Goal: Task Accomplishment & Management: Use online tool/utility

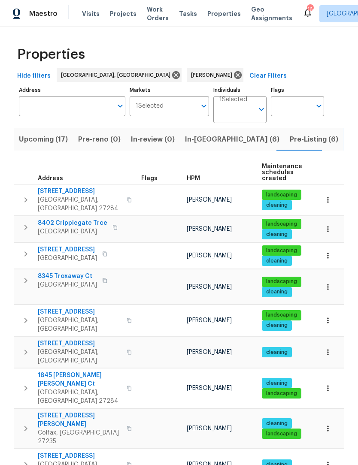
scroll to position [0, 21]
click at [178, 143] on span "In-[GEOGRAPHIC_DATA] (6)" at bounding box center [210, 139] width 94 height 12
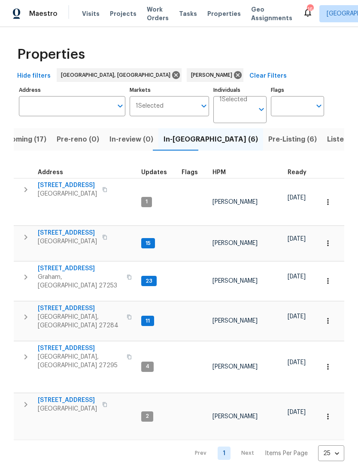
click at [81, 229] on span "3661 Briarmeade Rd" at bounding box center [67, 233] width 59 height 9
click at [54, 264] on span "[STREET_ADDRESS]" at bounding box center [80, 268] width 84 height 9
click at [67, 135] on span "Pre-reno (0)" at bounding box center [78, 139] width 42 height 12
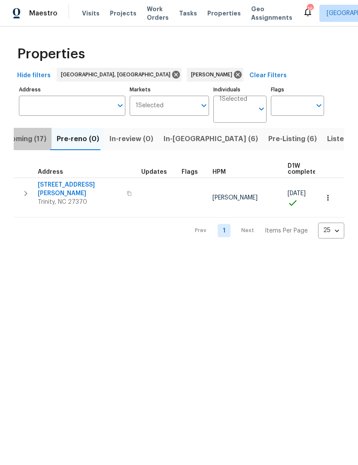
click at [27, 142] on span "Upcoming (17)" at bounding box center [21, 139] width 49 height 12
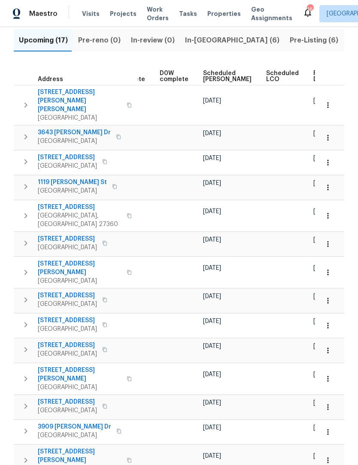
scroll to position [0, 215]
click at [330, 375] on icon "button" at bounding box center [328, 379] width 9 height 9
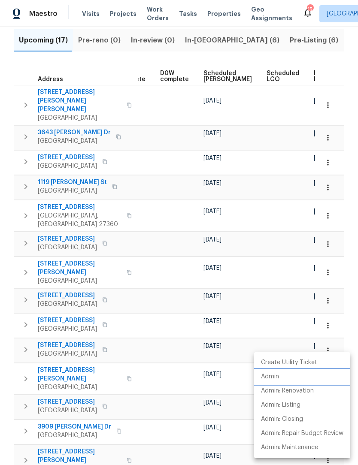
click at [278, 377] on p "Admin" at bounding box center [270, 376] width 18 height 9
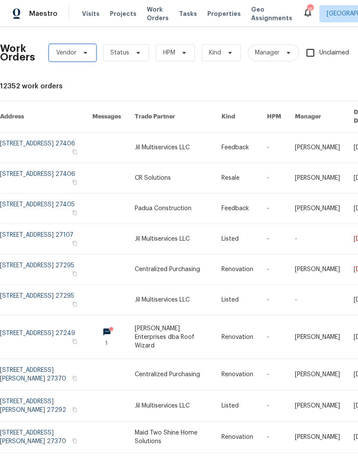
click at [87, 55] on icon at bounding box center [85, 52] width 7 height 7
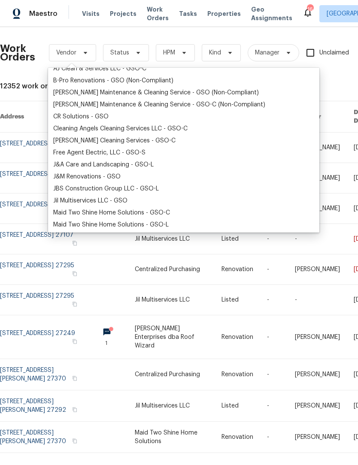
scroll to position [46, 0]
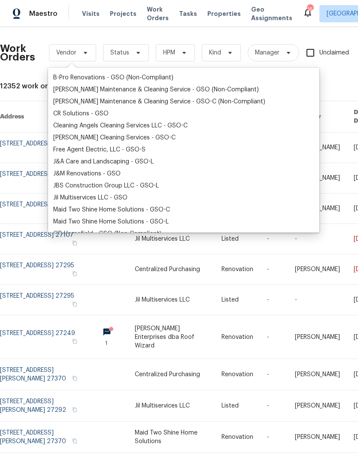
click at [92, 197] on div "Jil Multiservices LLC - GSO" at bounding box center [90, 198] width 74 height 9
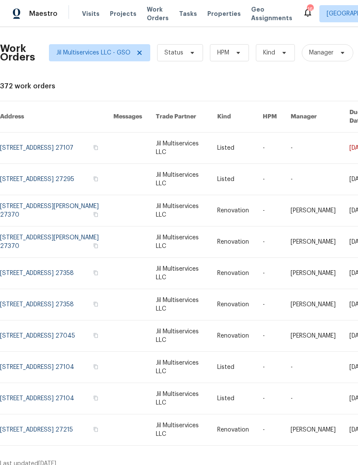
click at [29, 141] on link at bounding box center [56, 148] width 113 height 31
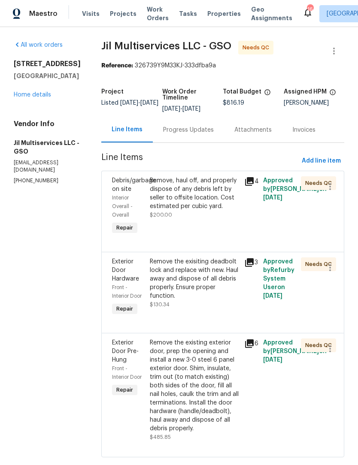
click at [198, 202] on div "Remove, haul off, and properly dispose of any debris left by seller to offsite …" at bounding box center [194, 193] width 89 height 34
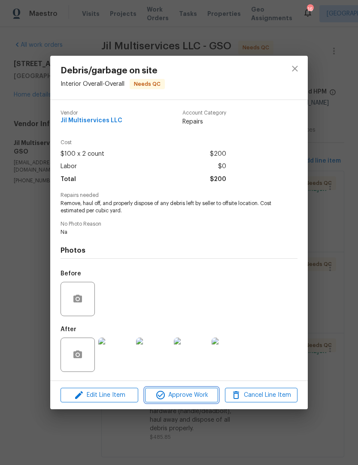
click at [191, 401] on span "Approve Work" at bounding box center [181, 395] width 67 height 11
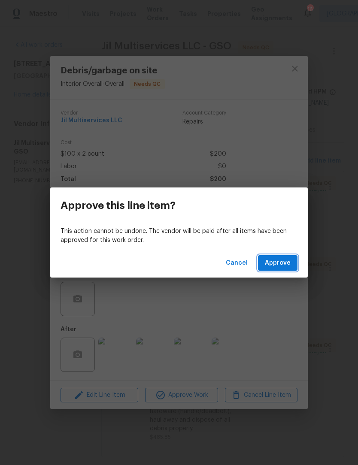
click at [275, 265] on span "Approve" at bounding box center [278, 263] width 26 height 11
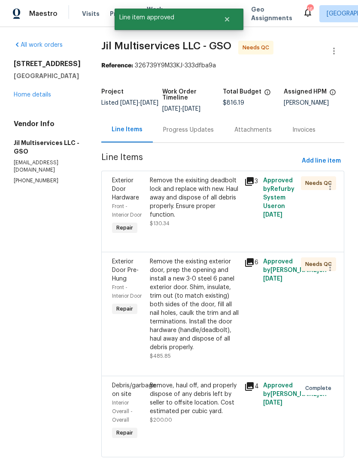
click at [200, 203] on div "Remove the exisiting deadbolt lock and replace with new. Haul away and dispose …" at bounding box center [194, 197] width 89 height 43
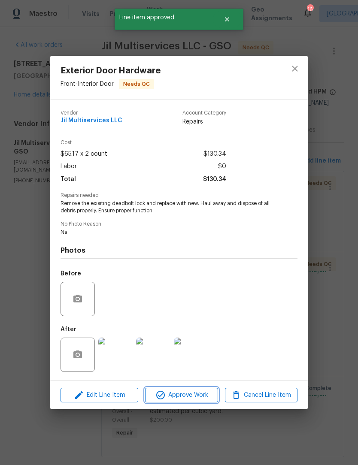
click at [195, 401] on span "Approve Work" at bounding box center [181, 395] width 67 height 11
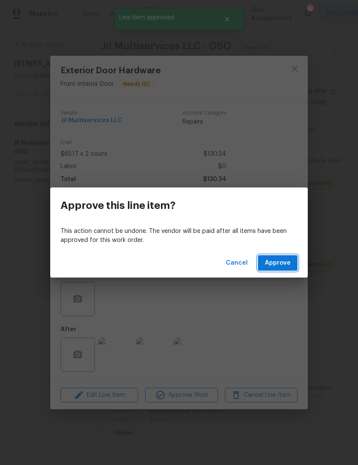
click at [277, 261] on span "Approve" at bounding box center [278, 263] width 26 height 11
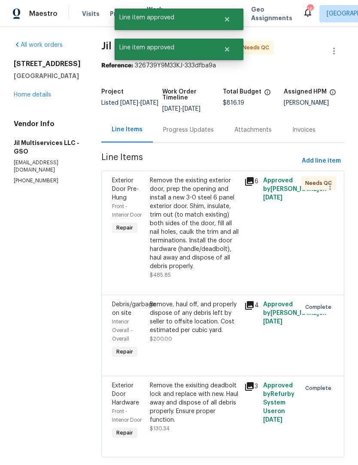
click at [200, 224] on div "Remove the existing exterior door, prep the opening and install a new 3-0 steel…" at bounding box center [194, 223] width 89 height 94
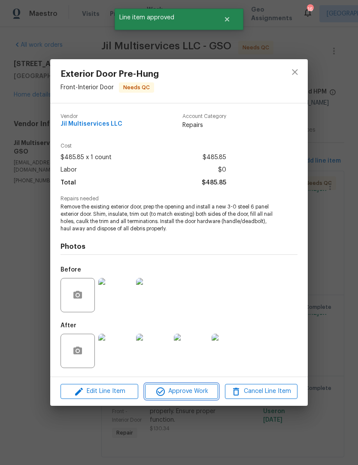
click at [196, 395] on span "Approve Work" at bounding box center [181, 391] width 67 height 11
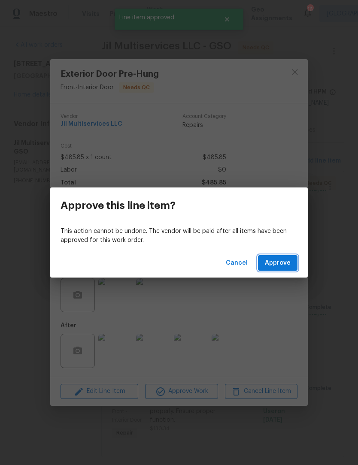
click at [279, 258] on span "Approve" at bounding box center [278, 263] width 26 height 11
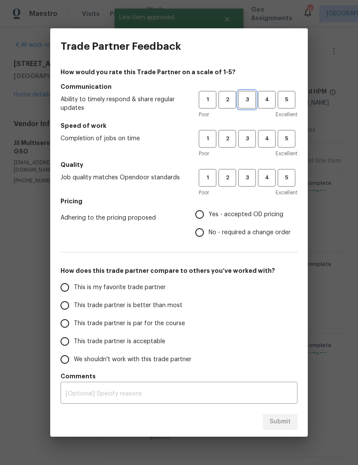
click at [246, 97] on span "3" at bounding box center [247, 100] width 16 height 10
click at [248, 137] on span "3" at bounding box center [247, 139] width 16 height 10
click at [251, 175] on span "3" at bounding box center [247, 178] width 16 height 10
click at [270, 139] on span "4" at bounding box center [267, 139] width 16 height 10
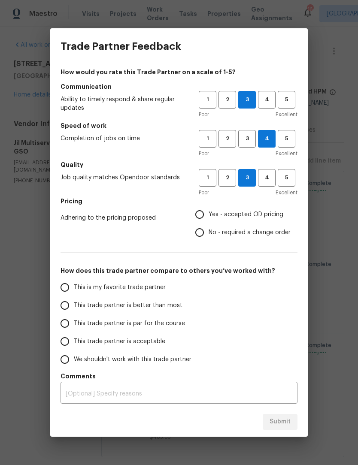
click at [66, 361] on input "We shouldn't work with this trade partner" at bounding box center [65, 360] width 18 height 18
radio input "true"
click at [73, 287] on input "This is my favorite trade partner" at bounding box center [65, 287] width 18 height 18
radio input "true"
click at [65, 307] on input "This trade partner is better than most" at bounding box center [65, 305] width 18 height 18
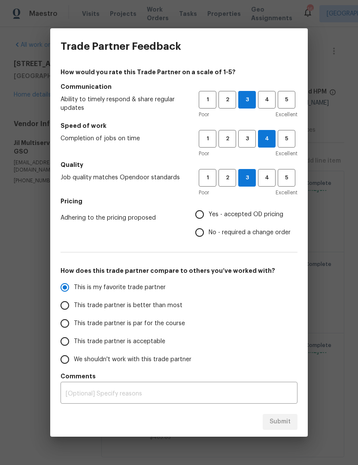
radio input "true"
click at [83, 396] on textarea at bounding box center [179, 394] width 227 height 6
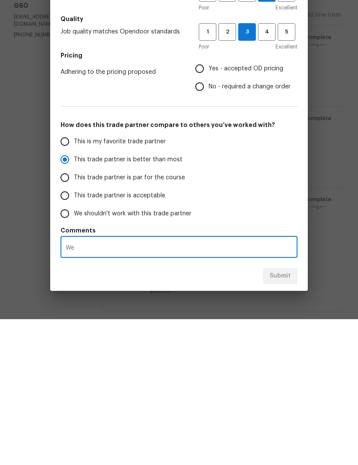
scroll to position [27, 0]
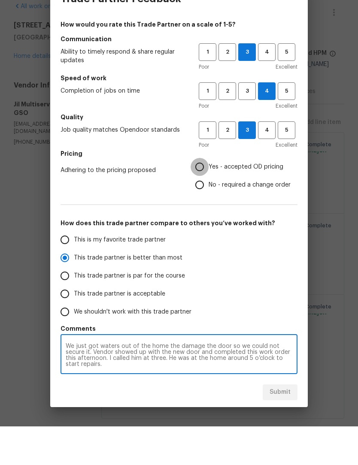
type textarea "We just got waters out of the home the damage the door so we could not secure i…"
click at [201, 197] on input "Yes - accepted OD pricing" at bounding box center [200, 206] width 18 height 18
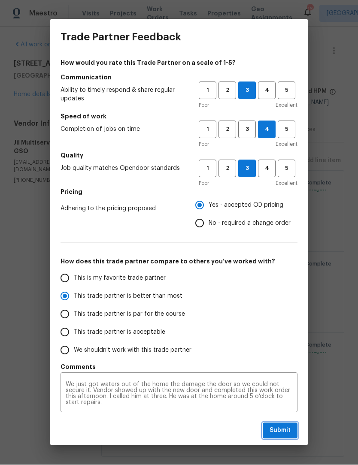
click at [284, 425] on button "Submit" at bounding box center [280, 431] width 35 height 16
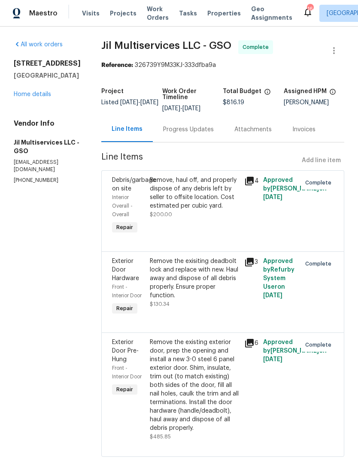
radio input "false"
click at [35, 92] on link "Home details" at bounding box center [32, 95] width 37 height 6
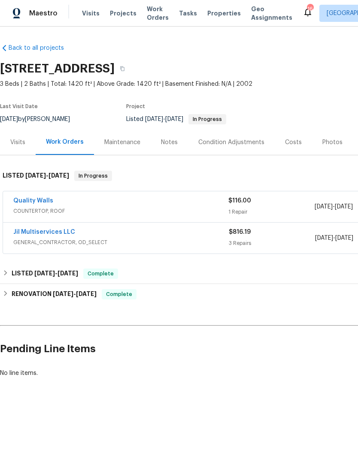
click at [160, 13] on span "Work Orders" at bounding box center [158, 13] width 22 height 17
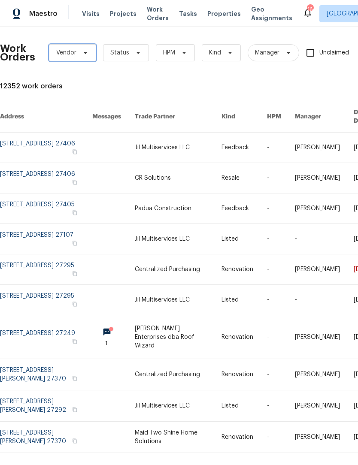
click at [87, 51] on icon at bounding box center [85, 52] width 7 height 7
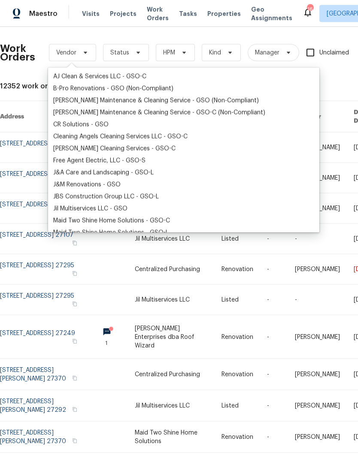
scroll to position [36, 0]
click at [91, 207] on div "Jil Multiservices LLC - GSO" at bounding box center [90, 208] width 74 height 9
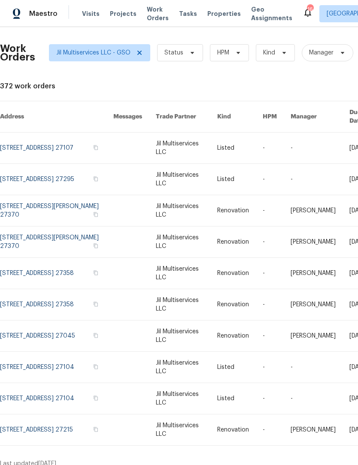
click at [57, 166] on link at bounding box center [56, 179] width 113 height 31
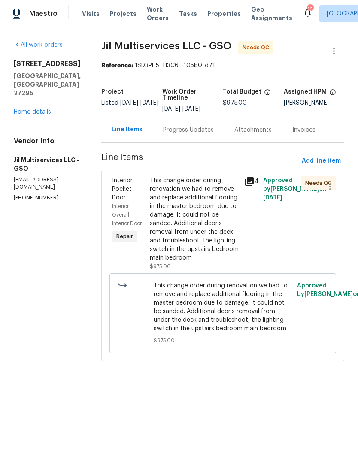
click at [202, 224] on div "This change order during renovation we had to remove and replace additional flo…" at bounding box center [194, 219] width 89 height 86
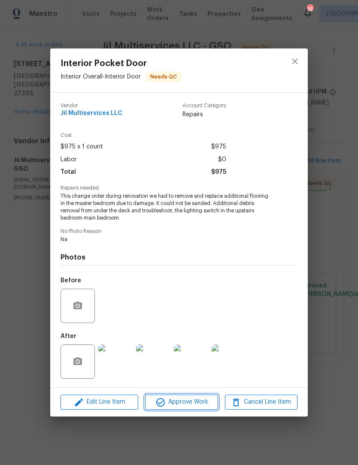
click at [195, 406] on span "Approve Work" at bounding box center [181, 402] width 67 height 11
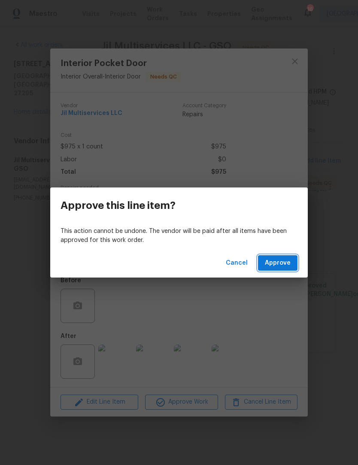
click at [282, 264] on span "Approve" at bounding box center [278, 263] width 26 height 11
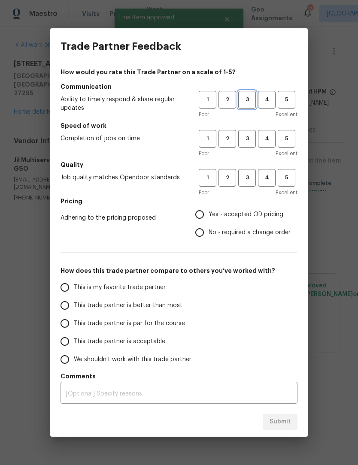
click at [253, 100] on span "3" at bounding box center [247, 100] width 16 height 10
click at [250, 141] on span "3" at bounding box center [247, 139] width 16 height 10
click at [249, 174] on span "3" at bounding box center [247, 178] width 16 height 10
click at [208, 219] on input "Yes - accepted OD pricing" at bounding box center [200, 215] width 18 height 18
radio input "true"
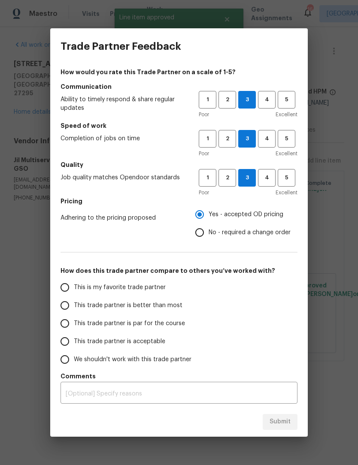
click at [69, 322] on input "This trade partner is par for the course" at bounding box center [65, 324] width 18 height 18
click at [284, 411] on div "Submit" at bounding box center [178, 422] width 257 height 30
click at [284, 423] on span "Submit" at bounding box center [279, 422] width 21 height 11
radio input "true"
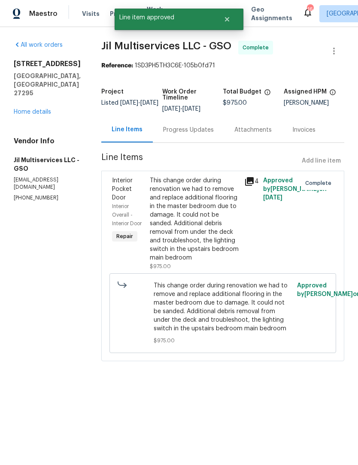
radio input "false"
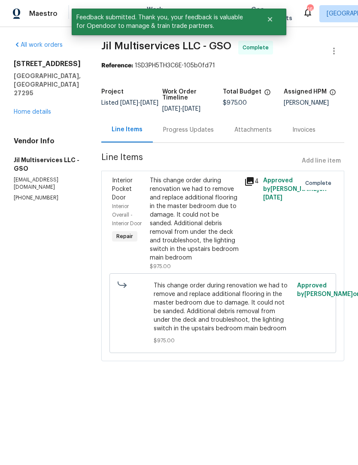
click at [30, 109] on link "Home details" at bounding box center [32, 112] width 37 height 6
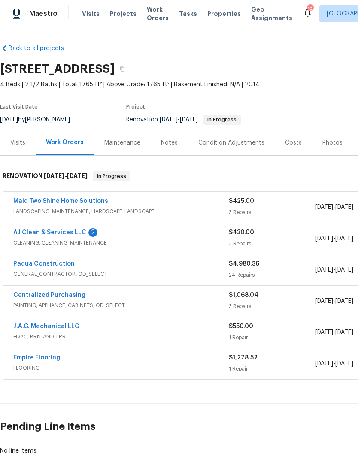
click at [56, 262] on link "Padua Construction" at bounding box center [43, 264] width 61 height 6
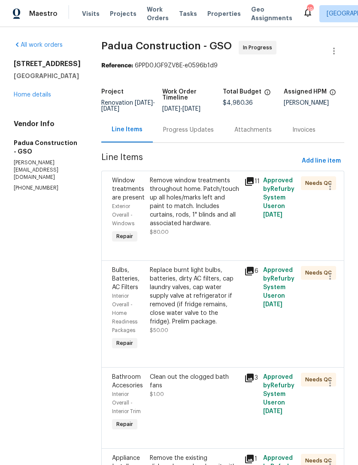
click at [167, 130] on div "Progress Updates" at bounding box center [188, 130] width 51 height 9
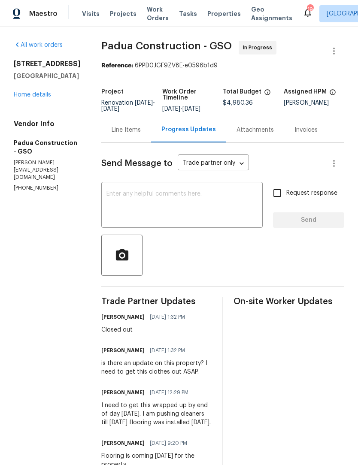
click at [21, 98] on link "Home details" at bounding box center [32, 95] width 37 height 6
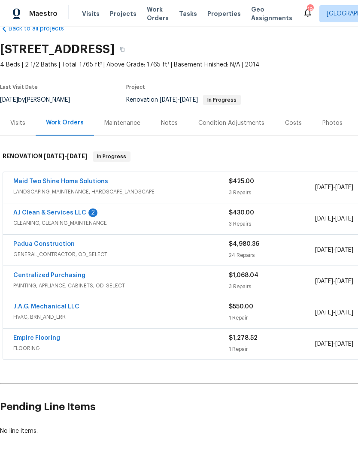
scroll to position [20, 0]
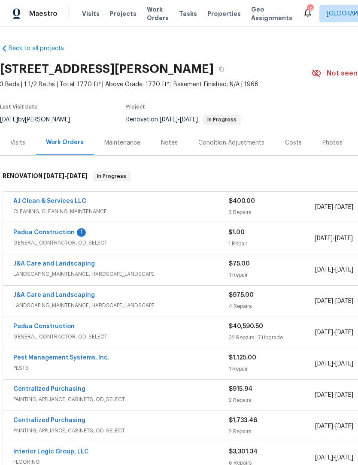
click at [48, 233] on link "Padua Construction" at bounding box center [43, 233] width 61 height 6
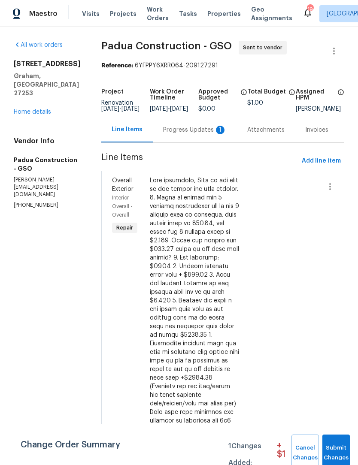
click at [175, 129] on div "Progress Updates 1" at bounding box center [195, 129] width 84 height 25
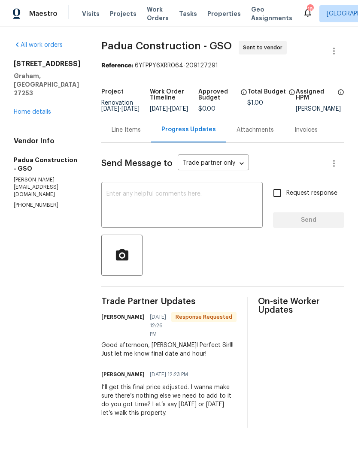
click at [21, 109] on link "Home details" at bounding box center [32, 112] width 37 height 6
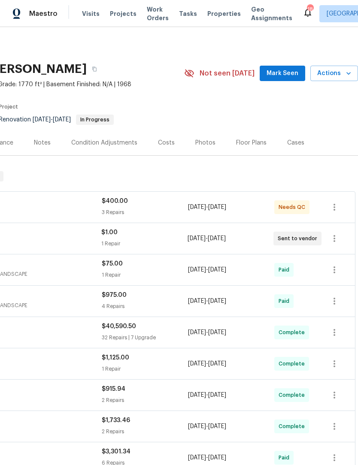
scroll to position [0, 127]
click at [284, 76] on span "Mark Seen" at bounding box center [282, 73] width 32 height 11
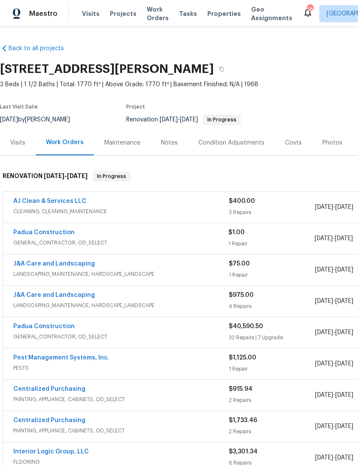
scroll to position [0, 0]
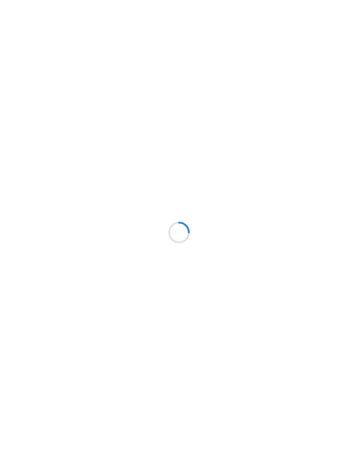
scroll to position [0, 0]
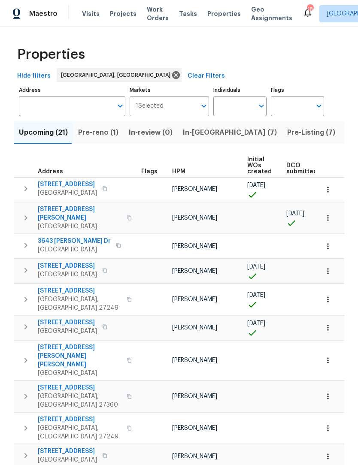
click at [199, 134] on span "In-[GEOGRAPHIC_DATA] (7)" at bounding box center [230, 133] width 94 height 12
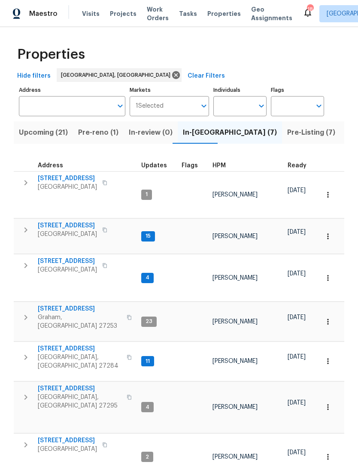
click at [240, 106] on input "Individuals" at bounding box center [233, 106] width 40 height 20
type input "[PERSON_NAME]"
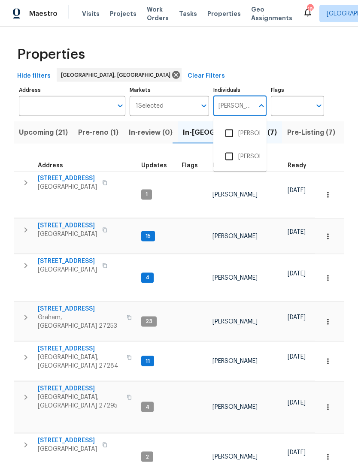
click at [253, 157] on li "[PERSON_NAME]" at bounding box center [239, 157] width 39 height 18
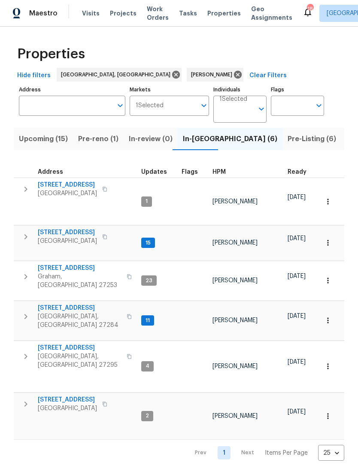
click at [77, 396] on span "[STREET_ADDRESS]" at bounding box center [67, 400] width 59 height 9
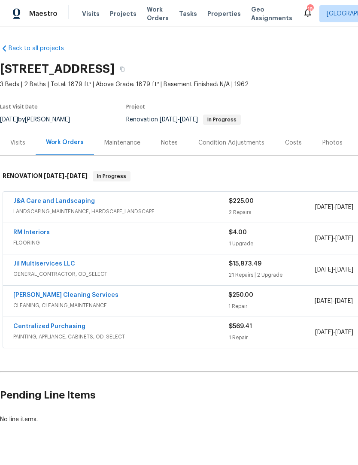
click at [21, 265] on link "Jil Multiservices LLC" at bounding box center [44, 264] width 62 height 6
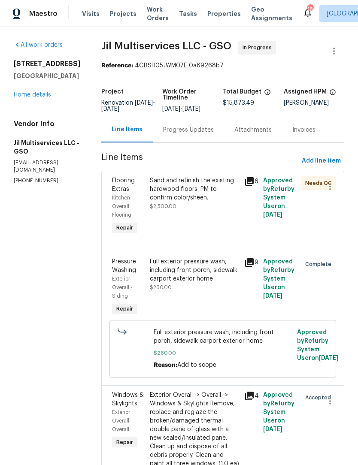
click at [214, 193] on div "Sand and refinish the existing hardwood floors. PM to confirm color/sheen." at bounding box center [194, 189] width 89 height 26
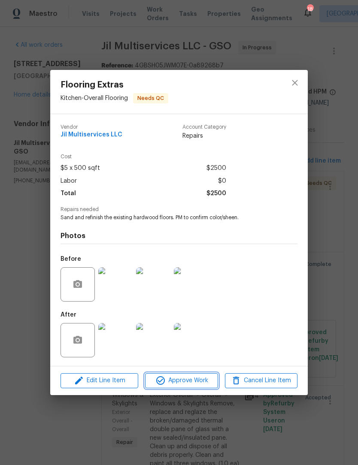
click at [187, 383] on span "Approve Work" at bounding box center [181, 380] width 67 height 11
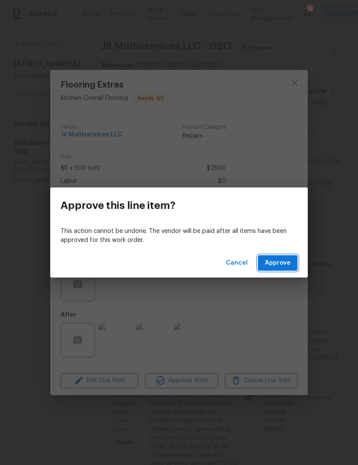
click at [288, 265] on span "Approve" at bounding box center [278, 263] width 26 height 11
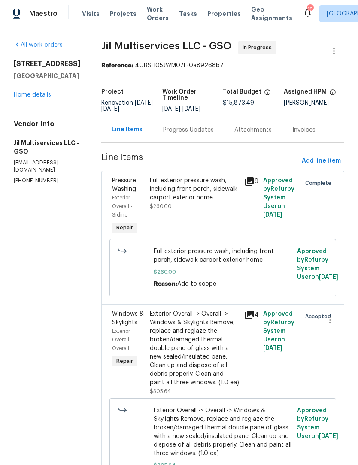
click at [25, 98] on link "Home details" at bounding box center [32, 95] width 37 height 6
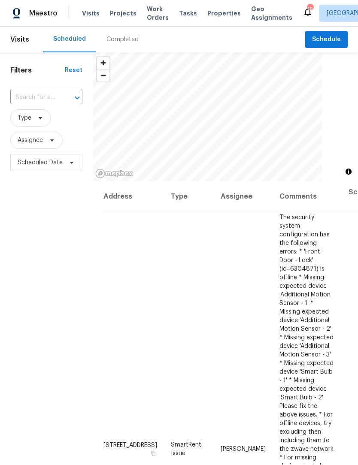
scroll to position [0, 0]
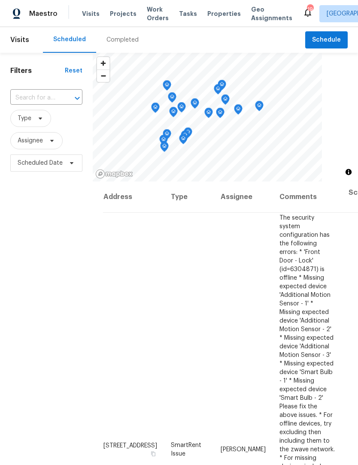
click at [151, 20] on span "Work Orders" at bounding box center [158, 13] width 22 height 17
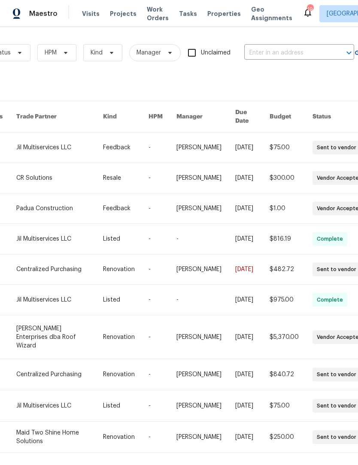
scroll to position [0, 127]
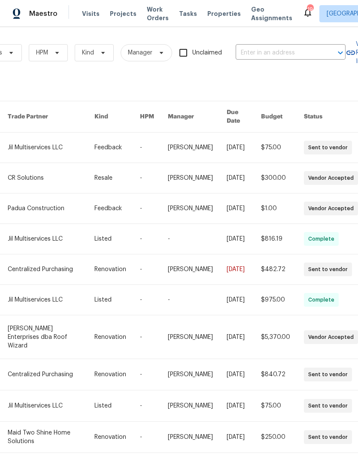
click at [262, 56] on input "text" at bounding box center [279, 52] width 86 height 13
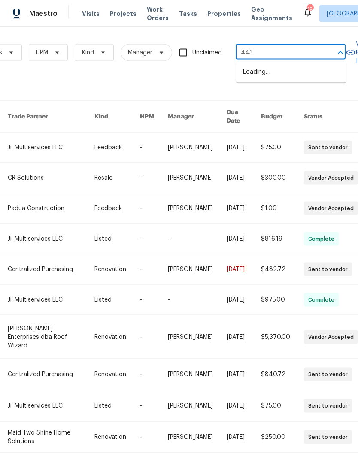
type input "4436"
click at [289, 94] on li "[STREET_ADDRESS]" at bounding box center [291, 86] width 110 height 14
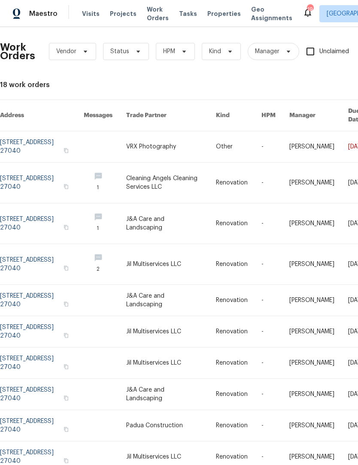
scroll to position [1, 0]
click at [16, 145] on link at bounding box center [42, 146] width 84 height 31
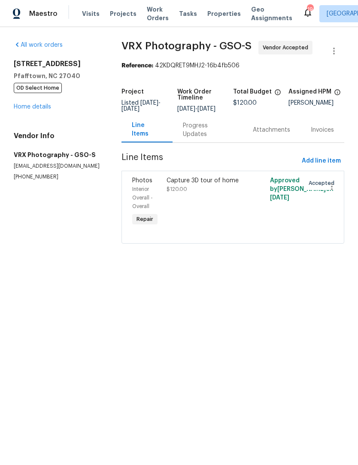
click at [25, 109] on link "Home details" at bounding box center [32, 107] width 37 height 6
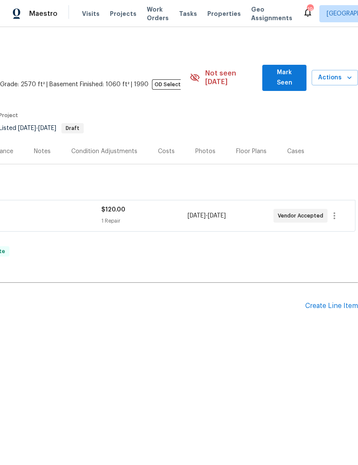
scroll to position [0, 127]
click at [325, 302] on div "Create Line Item" at bounding box center [331, 306] width 53 height 8
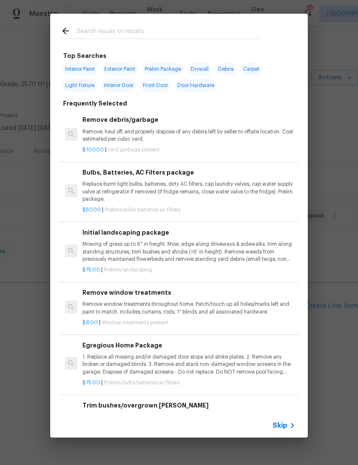
click at [83, 28] on input "text" at bounding box center [168, 32] width 182 height 13
type input "Windows"
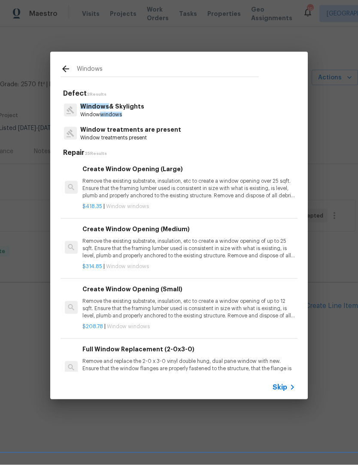
click at [137, 130] on p "Window treatments are present" at bounding box center [130, 129] width 101 height 9
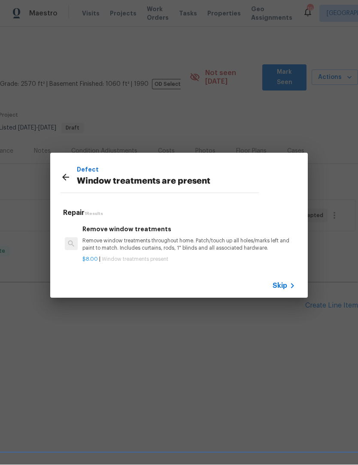
click at [62, 178] on icon at bounding box center [66, 177] width 10 height 10
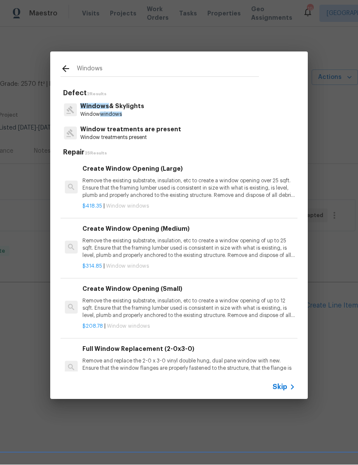
click at [118, 110] on p "Windows & Skylights" at bounding box center [112, 106] width 64 height 9
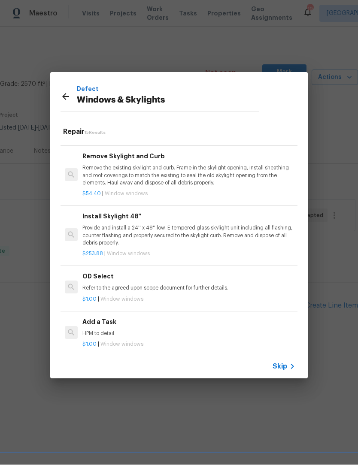
scroll to position [630, 0]
click at [105, 331] on p "HPM to detail" at bounding box center [188, 334] width 213 height 7
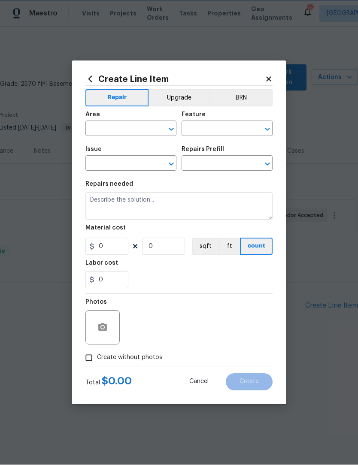
type input "Windows & Skylights"
type input "Add a Task $1.00"
type textarea "HPM to detail"
type input "1"
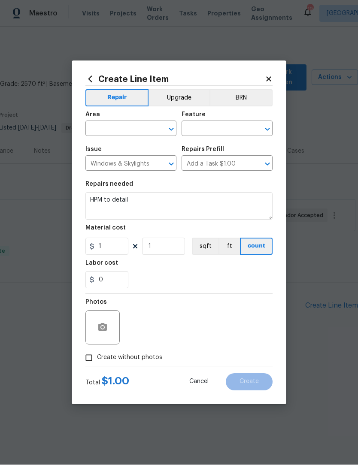
click at [104, 133] on input "text" at bounding box center [118, 129] width 67 height 13
type input "w"
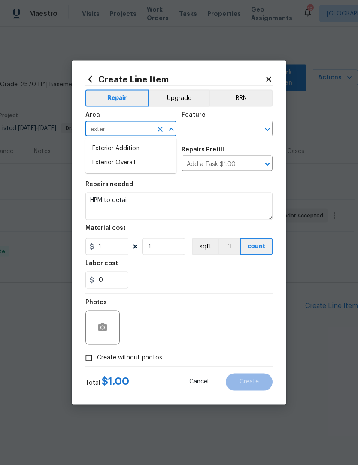
click at [128, 165] on li "Exterior Overall" at bounding box center [130, 163] width 91 height 14
type input "Exterior Overall"
click at [204, 127] on input "text" at bounding box center [215, 129] width 67 height 13
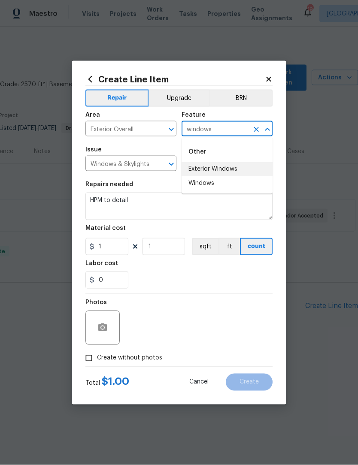
click at [216, 171] on li "Exterior Windows" at bounding box center [227, 169] width 91 height 14
type input "Exterior Windows"
click at [123, 248] on input "1" at bounding box center [106, 246] width 43 height 17
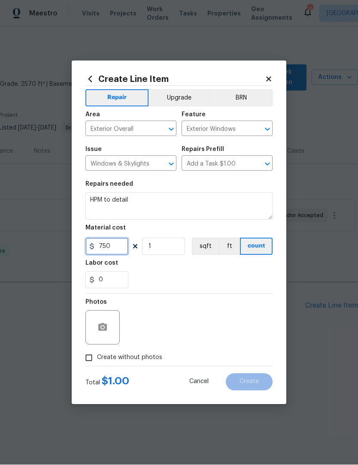
type input "750"
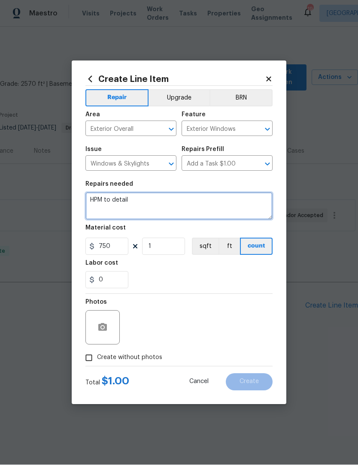
click at [150, 203] on textarea "HPM to detail" at bounding box center [178, 206] width 187 height 27
type textarea "H"
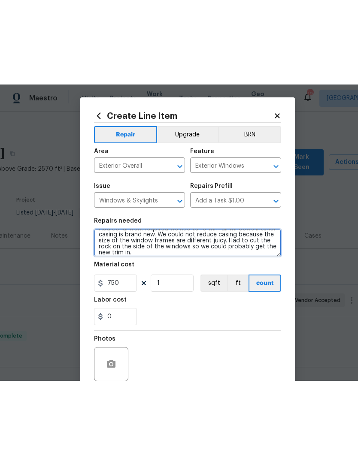
scroll to position [0, 0]
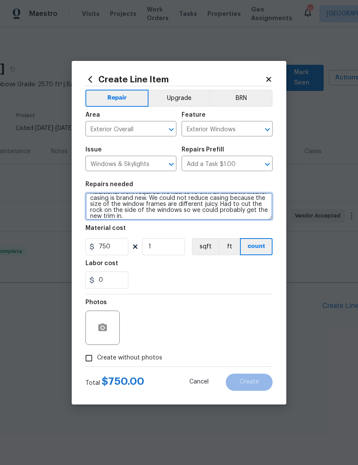
click at [200, 201] on textarea "Additional work required we had to re-trim all windows interior casing is brand…" at bounding box center [178, 206] width 187 height 27
click at [204, 198] on textarea "Additional work required we had to re-trim all windows interior casing is brand…" at bounding box center [178, 206] width 187 height 27
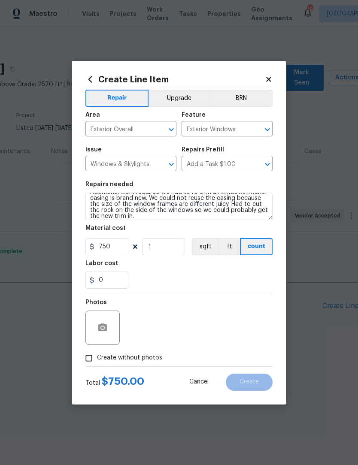
click at [245, 178] on section "Repairs needed Additional work required we had to re-trim all windows interior …" at bounding box center [178, 235] width 187 height 118
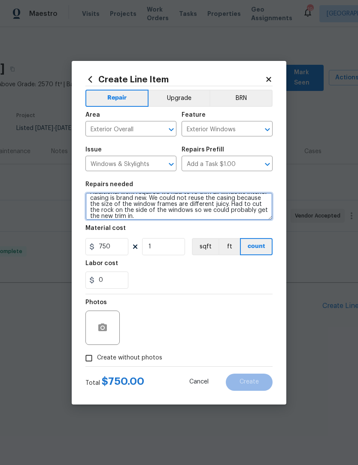
click at [221, 206] on textarea "Additional work required we had to re-trim all windows interior casing is brand…" at bounding box center [178, 206] width 187 height 27
click at [237, 205] on textarea "Additional work required we had to re-trim all windows interior casing is brand…" at bounding box center [178, 206] width 187 height 27
click at [132, 211] on textarea "Additional work required we had to re-trim all windows interior casing is brand…" at bounding box center [178, 206] width 187 height 27
click at [139, 217] on textarea "Additional work required we had to re-trim all windows interior casing is brand…" at bounding box center [178, 206] width 187 height 27
click at [195, 219] on textarea "Additional work required we had to re-trim all windows interior casing is brand…" at bounding box center [178, 206] width 187 height 27
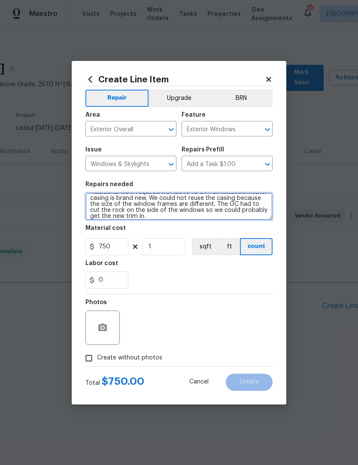
click at [142, 210] on textarea "Additional work required we had to re-trim all windows interior casing is brand…" at bounding box center [178, 206] width 187 height 27
click at [144, 212] on textarea "Additional work required we had to re-trim all windows interior casing is brand…" at bounding box center [178, 206] width 187 height 27
click at [109, 215] on textarea "Additional work required we had to re-trim all windows interior casing is brand…" at bounding box center [178, 206] width 187 height 27
click at [144, 216] on textarea "Additional work required we had to re-trim all windows interior casing is brand…" at bounding box center [178, 206] width 187 height 27
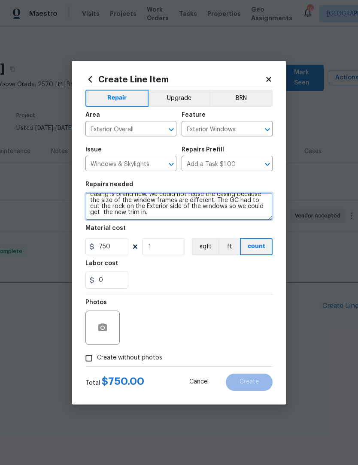
click at [172, 220] on textarea "Additional work required we had to re-trim all windows interior casing is brand…" at bounding box center [178, 206] width 187 height 27
type textarea "Additional work required we had to re-trim all windows interior casing is brand…"
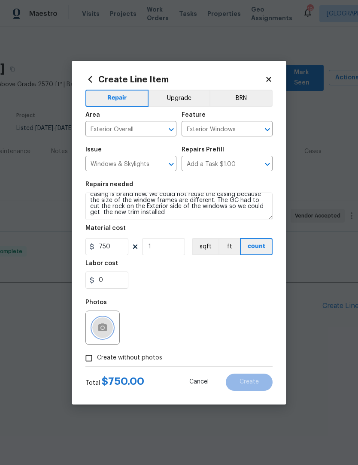
click at [100, 321] on button "button" at bounding box center [102, 328] width 21 height 21
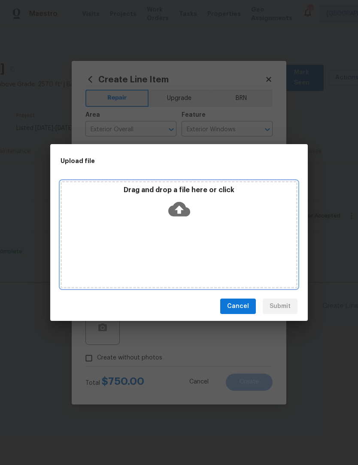
click at [262, 239] on div "Drag and drop a file here or click" at bounding box center [179, 234] width 237 height 107
